Goal: Task Accomplishment & Management: Manage account settings

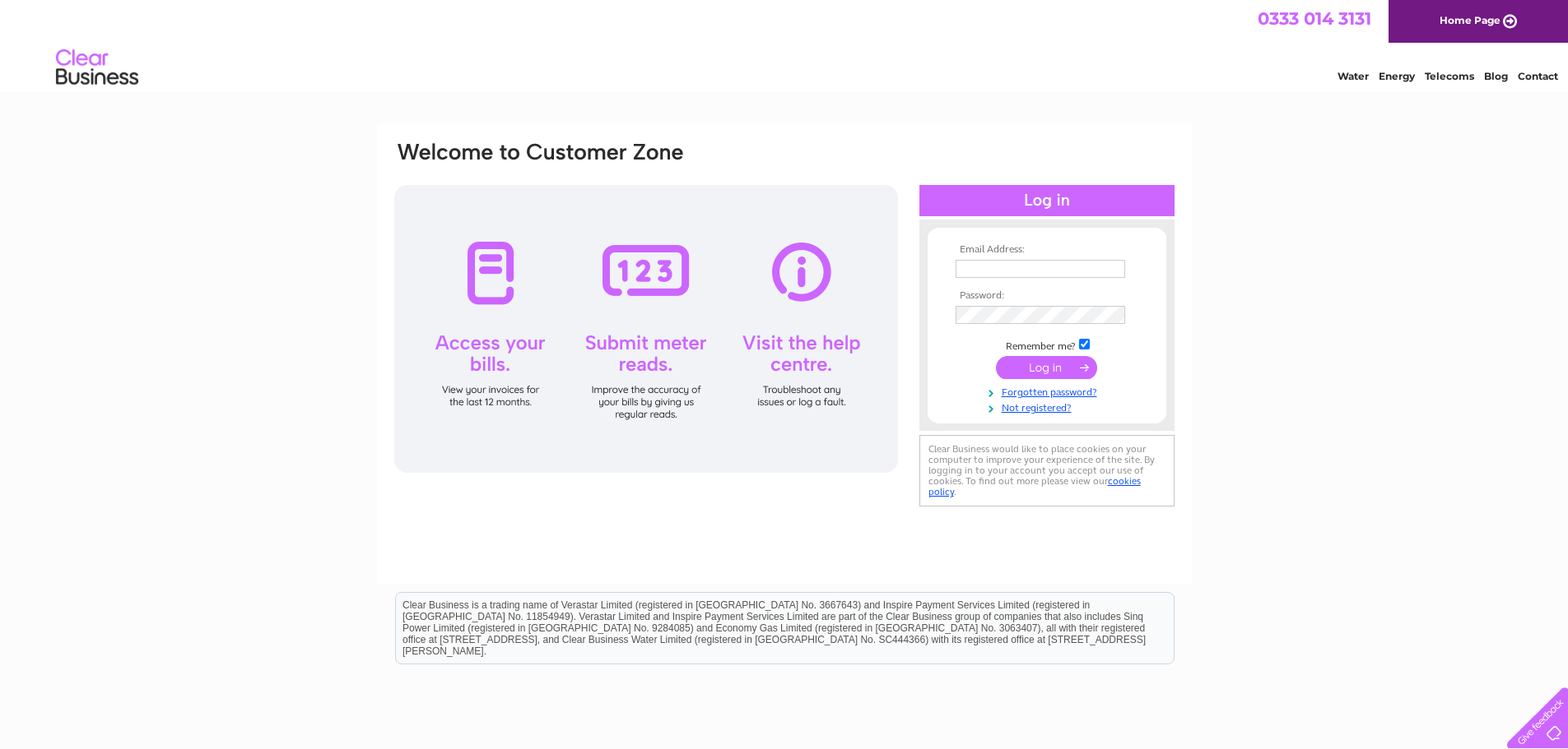
click at [981, 267] on input "text" at bounding box center [1040, 269] width 170 height 18
type input "dlindsay@two.inc"
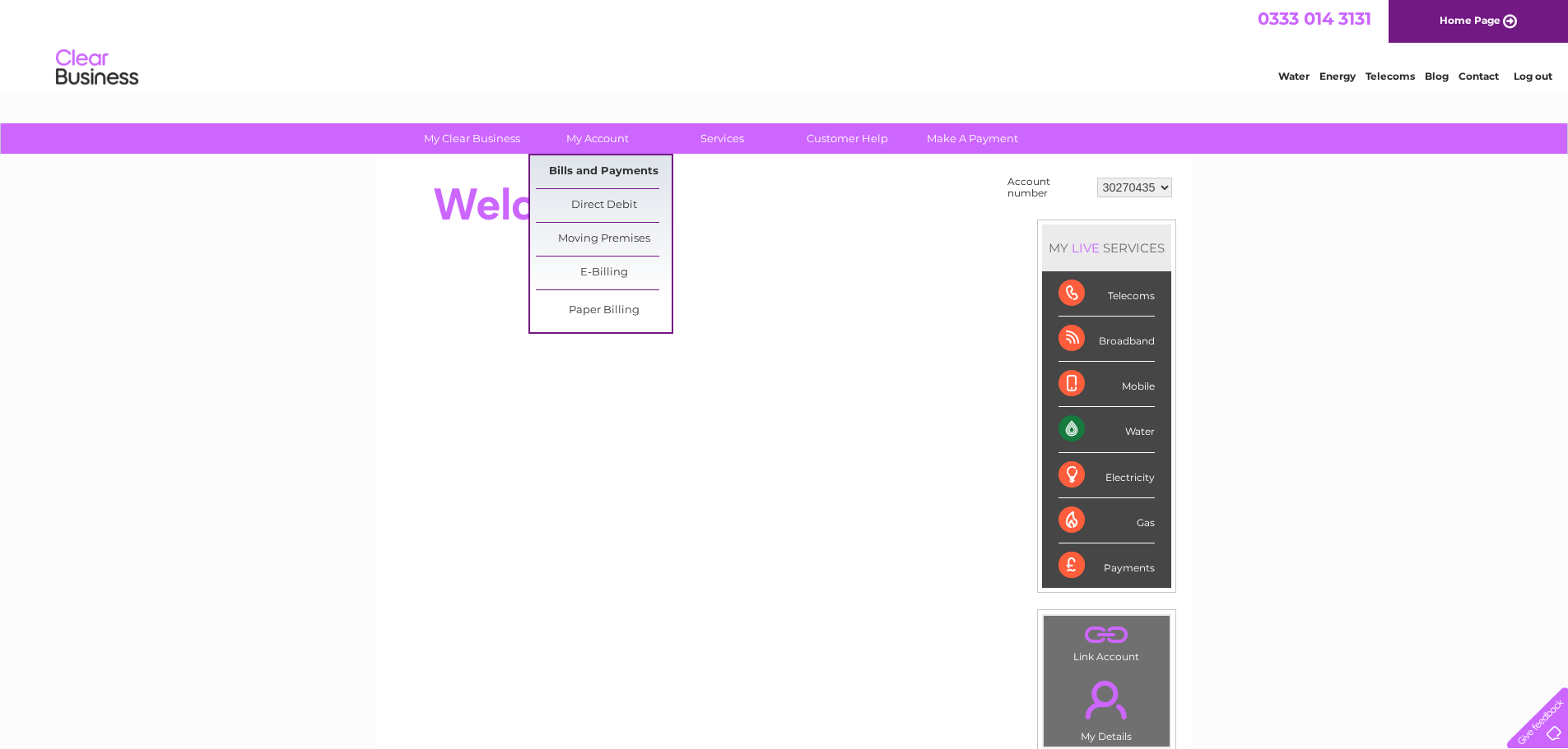
click at [599, 163] on link "Bills and Payments" at bounding box center [603, 172] width 136 height 33
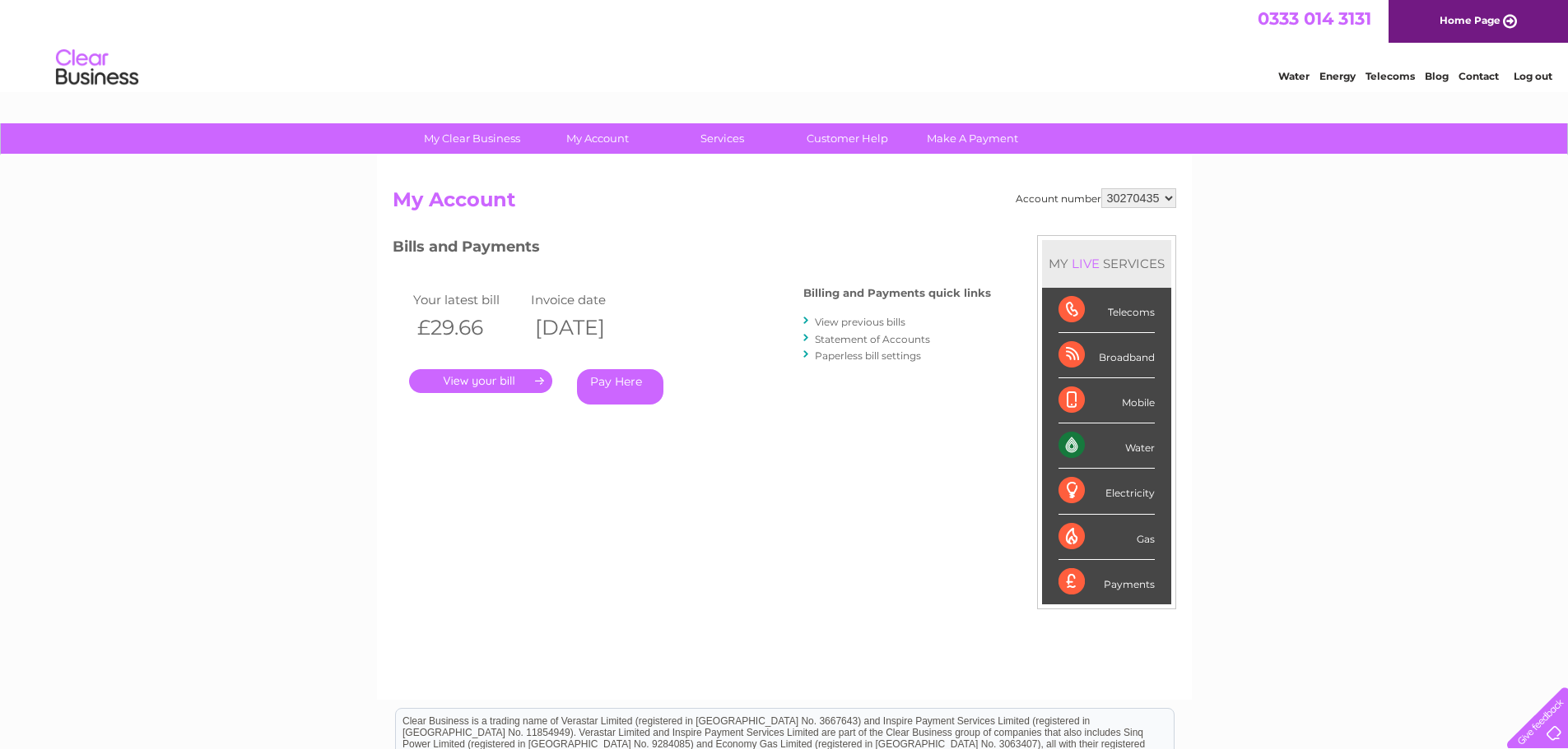
click at [502, 376] on link "." at bounding box center [480, 381] width 143 height 24
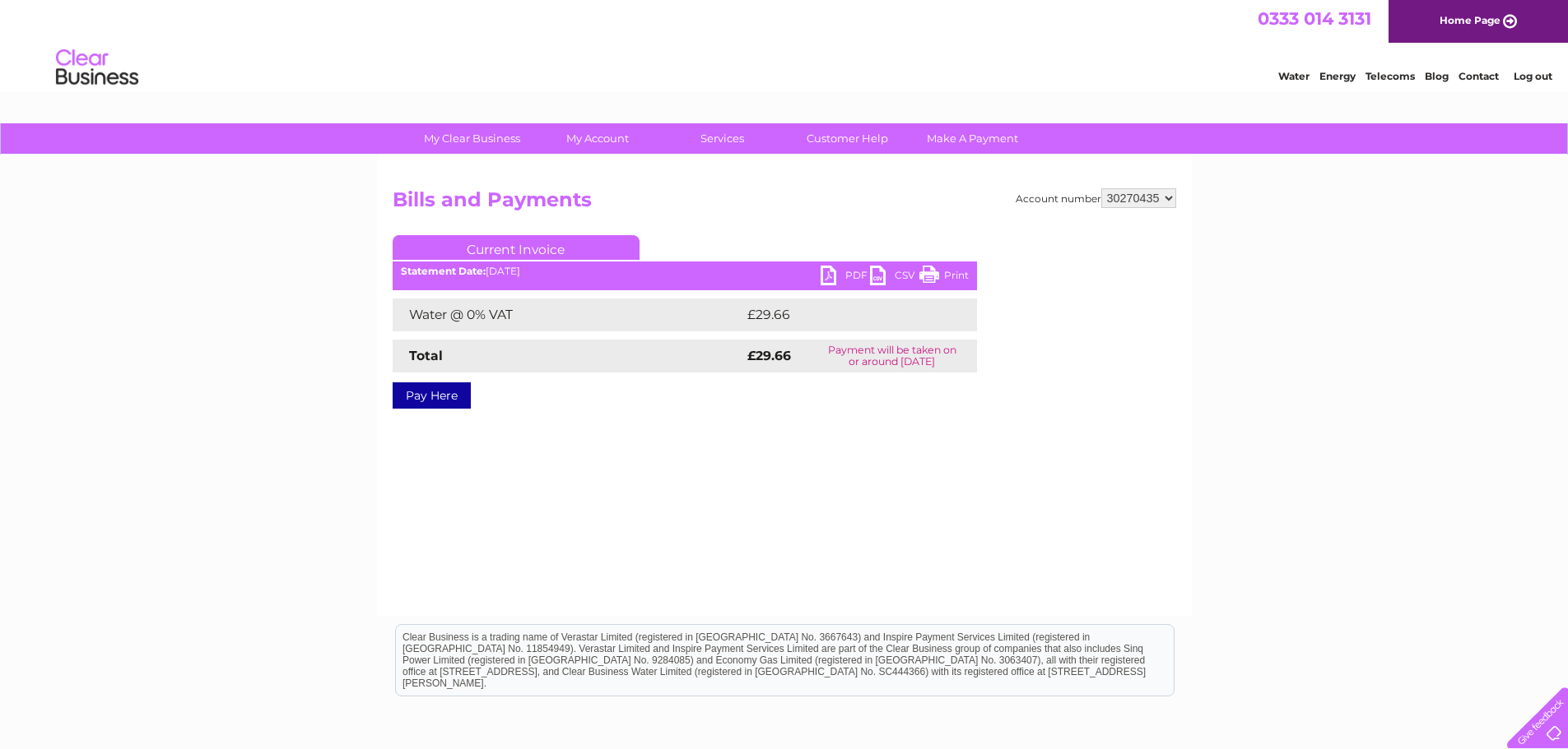
click at [835, 277] on link "PDF" at bounding box center [845, 278] width 50 height 24
